Goal: Task Accomplishment & Management: Use online tool/utility

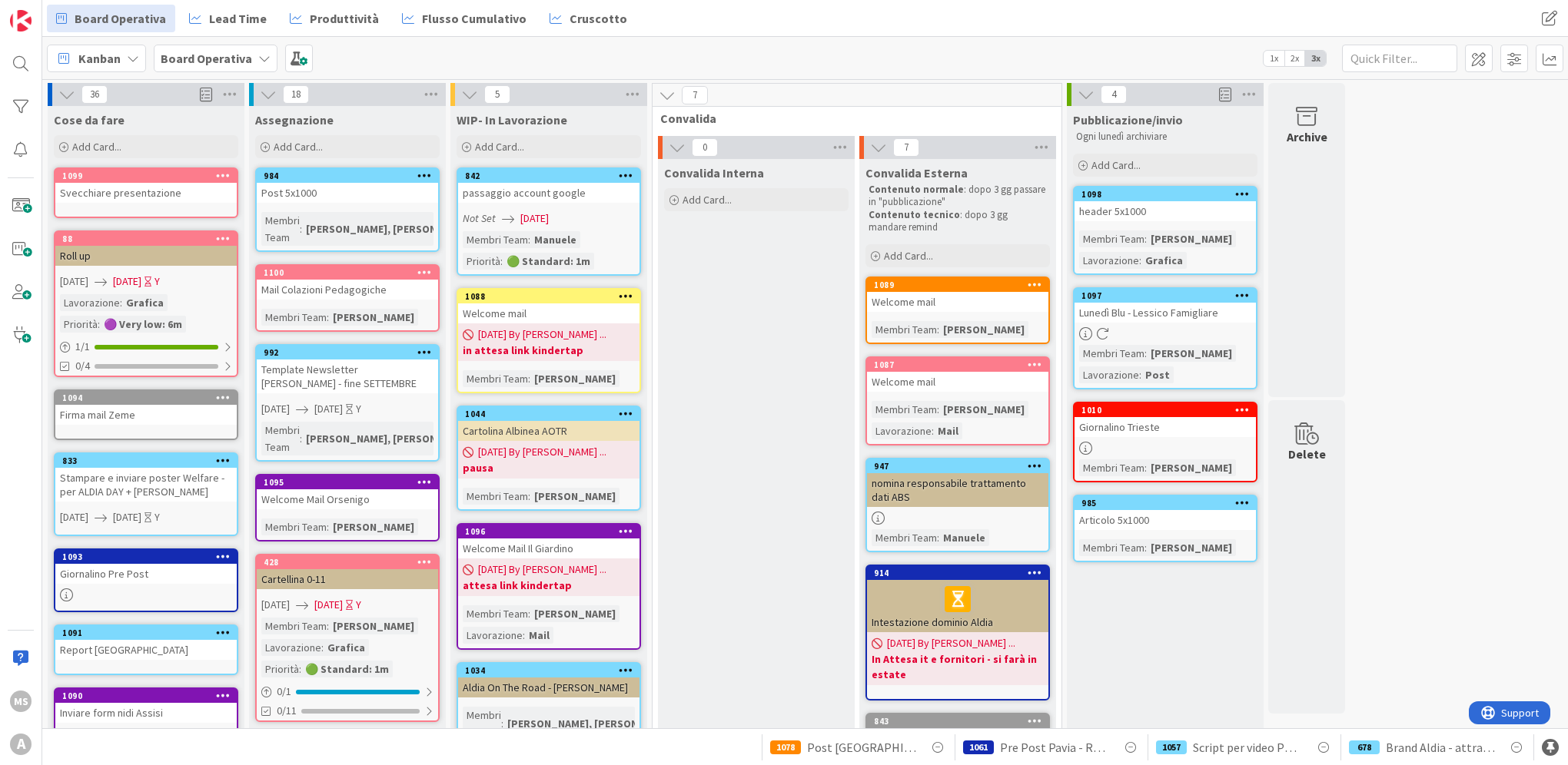
scroll to position [77, 0]
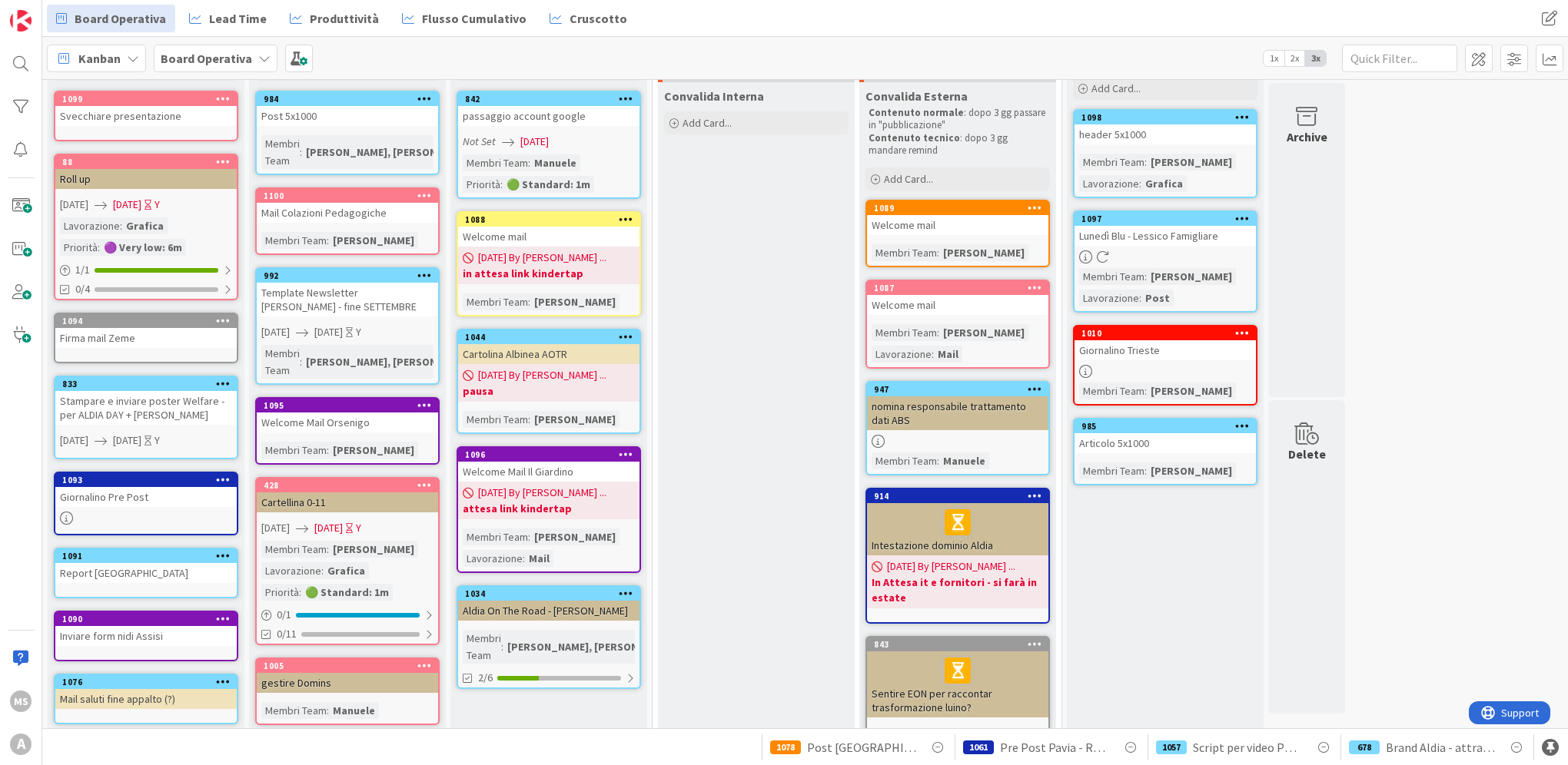
click at [621, 647] on link "1034 Aldia On The Road - [PERSON_NAME] Team : [PERSON_NAME], [PERSON_NAME] 2/6" at bounding box center [548, 637] width 184 height 103
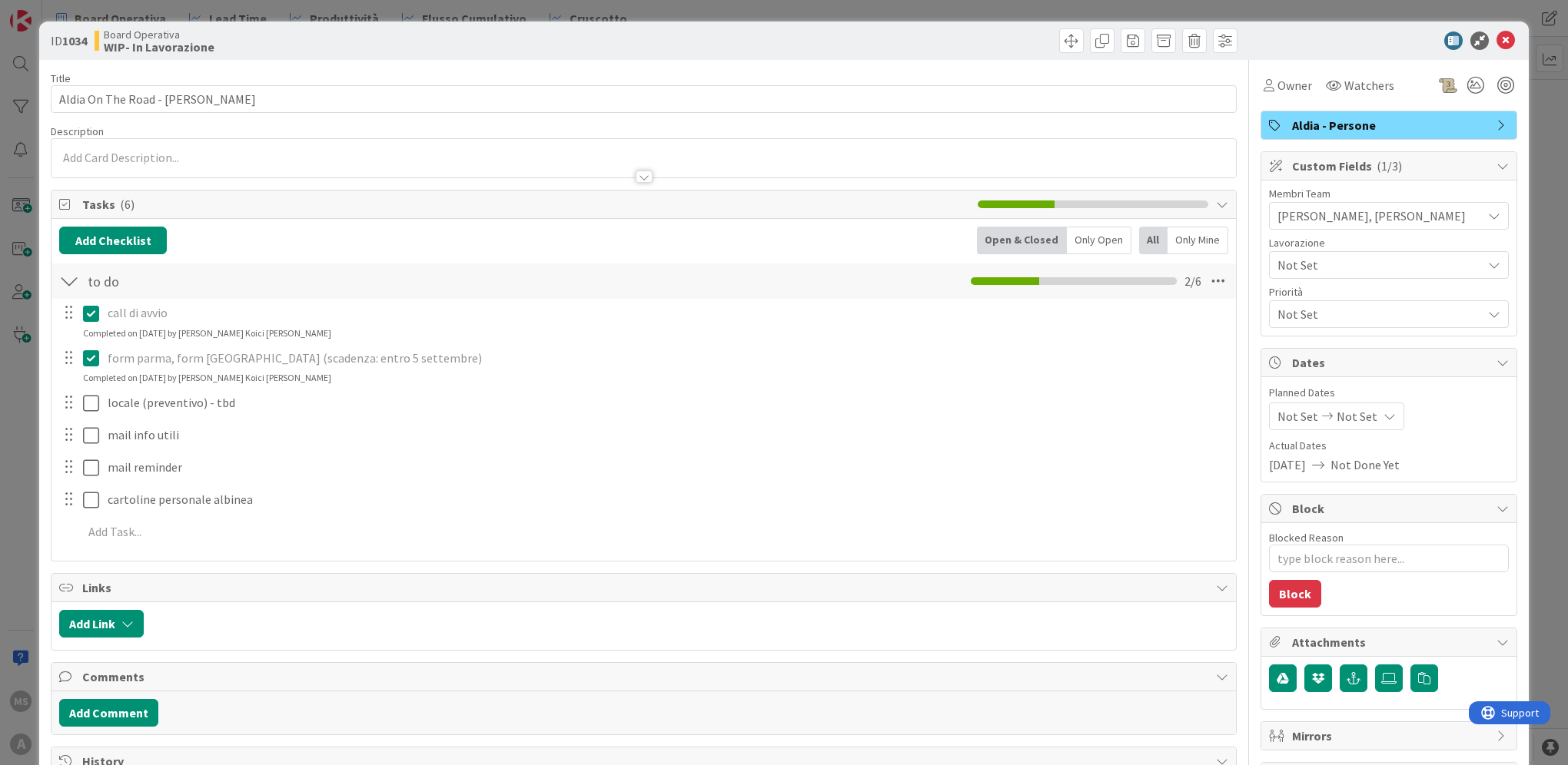
type textarea "x"
click at [1496, 39] on icon at bounding box center [1505, 40] width 19 height 19
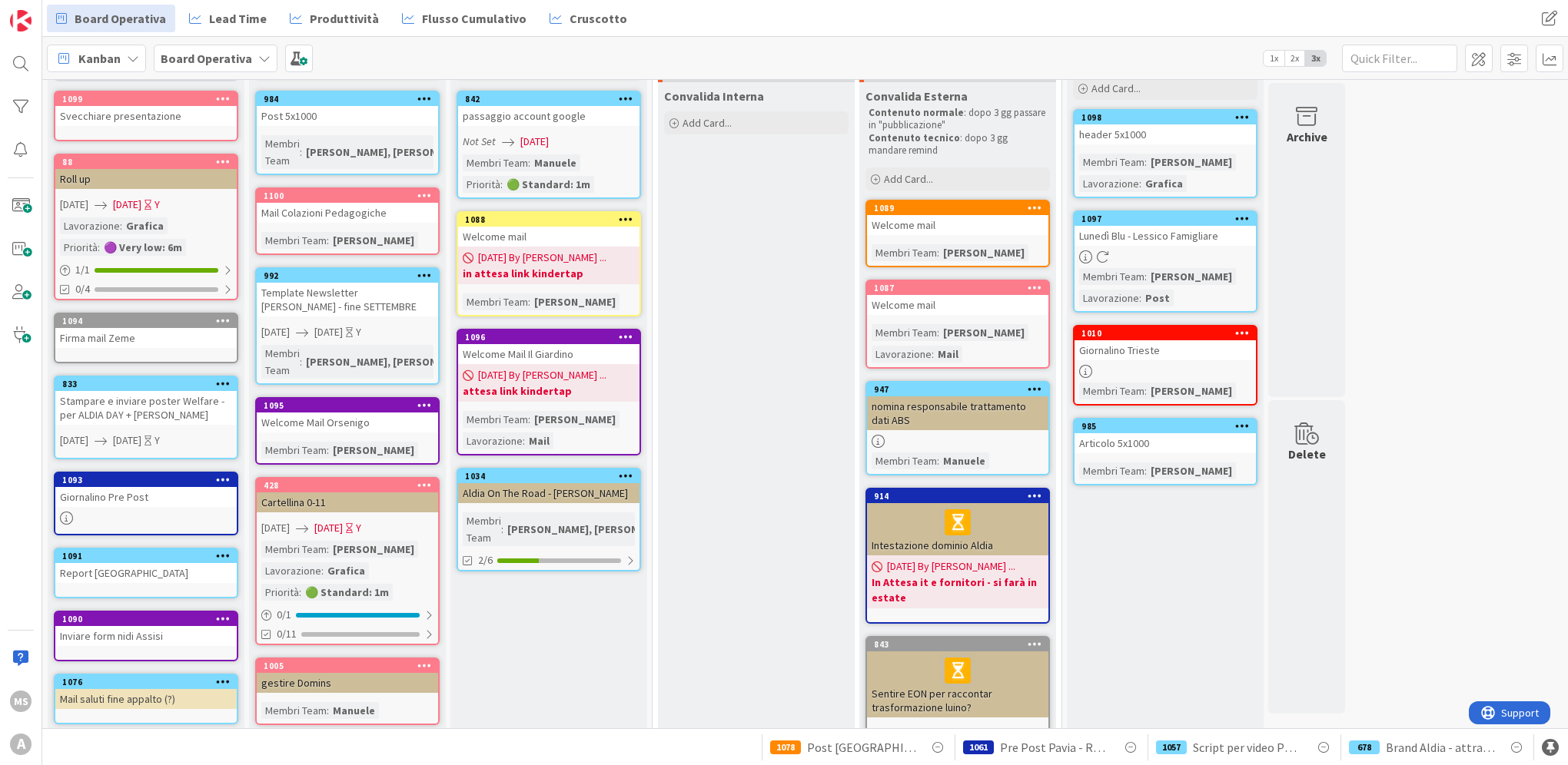
click at [182, 80] on div "Add Card..." at bounding box center [146, 69] width 184 height 23
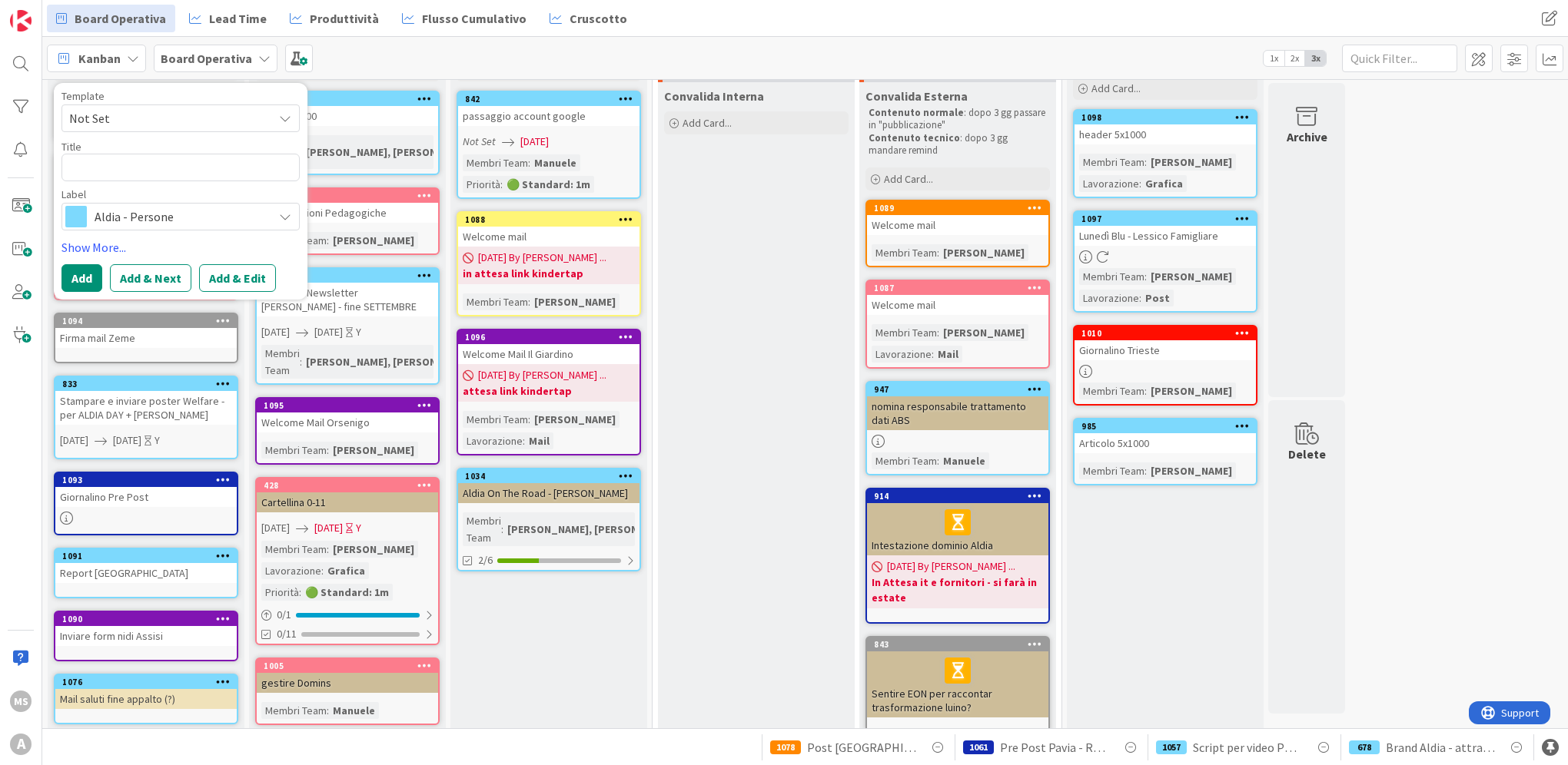
click at [513, 46] on div "Kanban Board Operativa 1x 2x 3x" at bounding box center [805, 57] width 1526 height 42
